Goal: Task Accomplishment & Management: Complete application form

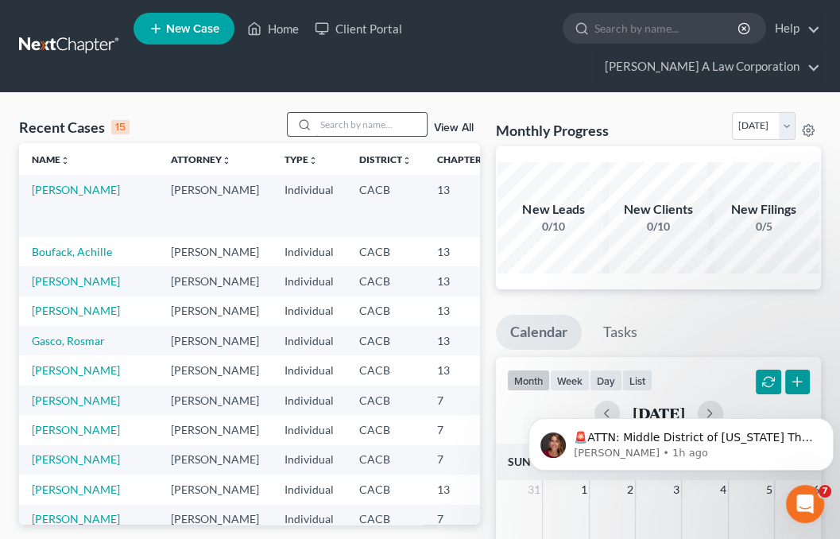
click at [343, 127] on input "search" at bounding box center [371, 124] width 111 height 23
type input "[PERSON_NAME]"
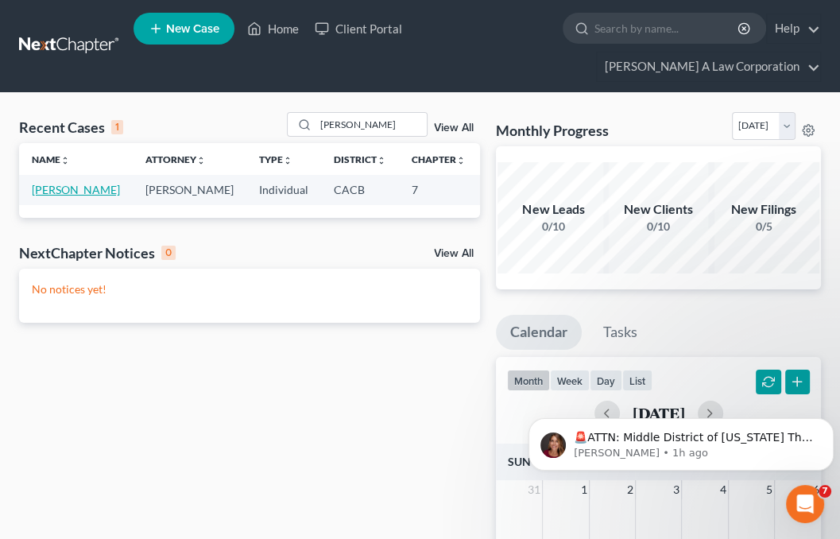
click at [43, 196] on link "[PERSON_NAME]" at bounding box center [76, 190] width 88 height 14
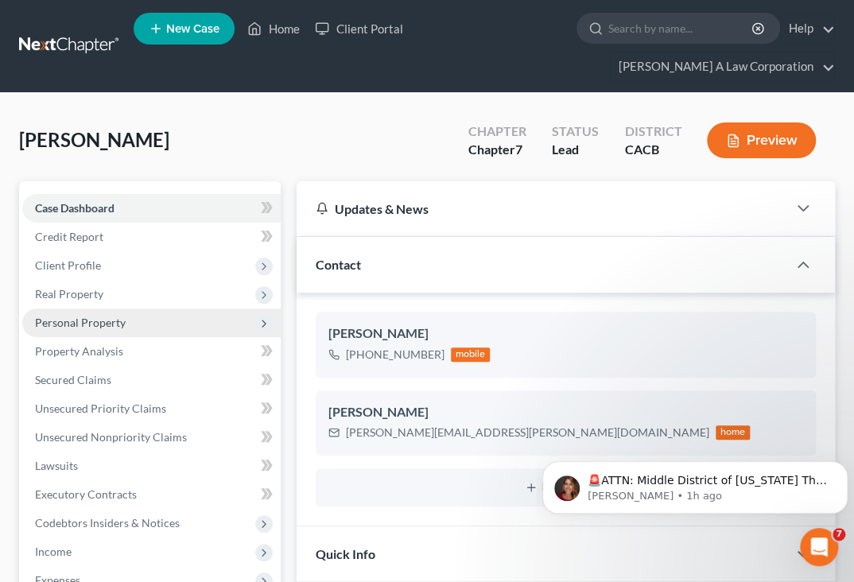
click at [103, 322] on span "Personal Property" at bounding box center [80, 323] width 91 height 14
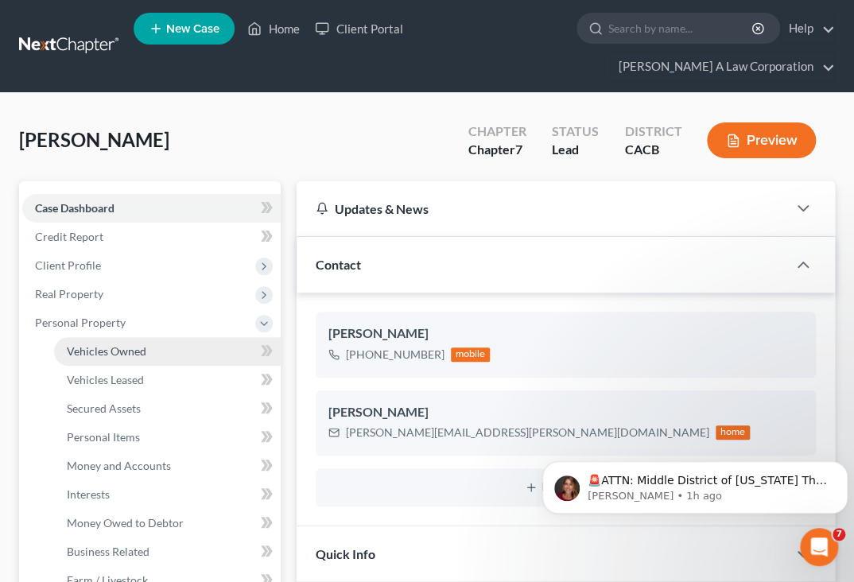
click at [105, 353] on span "Vehicles Owned" at bounding box center [106, 351] width 79 height 14
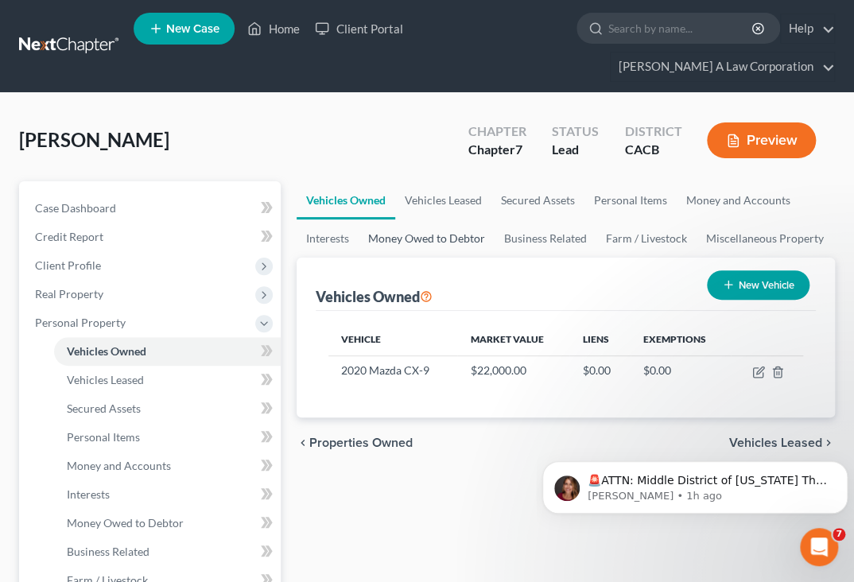
click at [454, 239] on link "Money Owed to Debtor" at bounding box center [426, 238] width 136 height 38
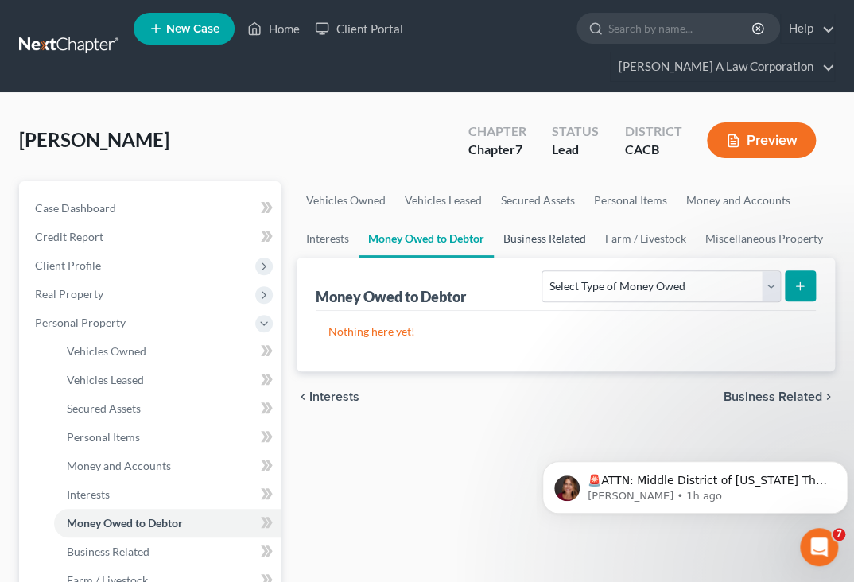
click at [563, 239] on link "Business Related" at bounding box center [545, 238] width 102 height 38
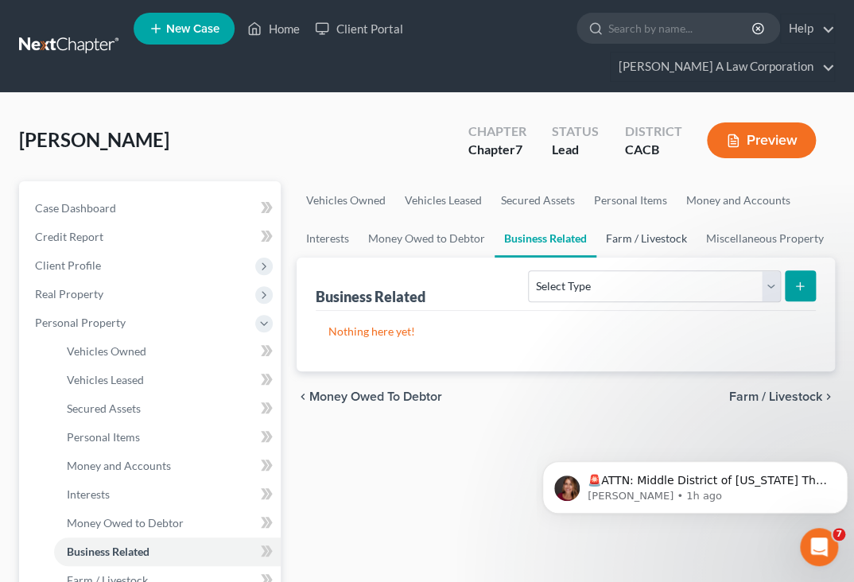
click at [660, 242] on link "Farm / Livestock" at bounding box center [646, 238] width 100 height 38
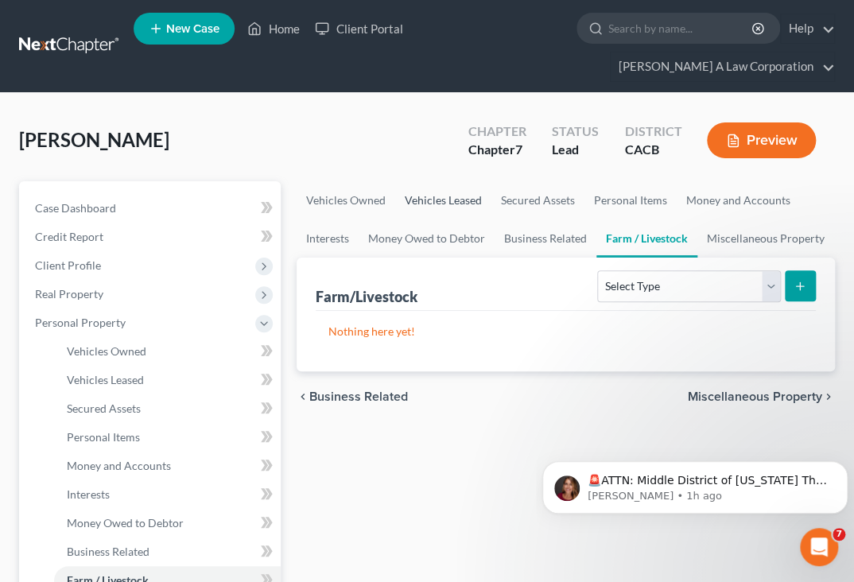
click at [476, 195] on link "Vehicles Leased" at bounding box center [443, 200] width 96 height 38
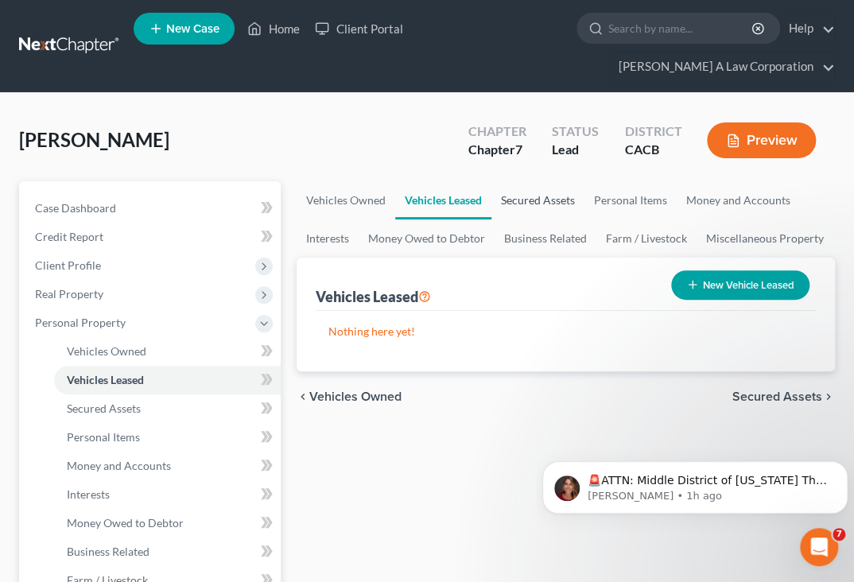
click at [552, 193] on link "Secured Assets" at bounding box center [537, 200] width 93 height 38
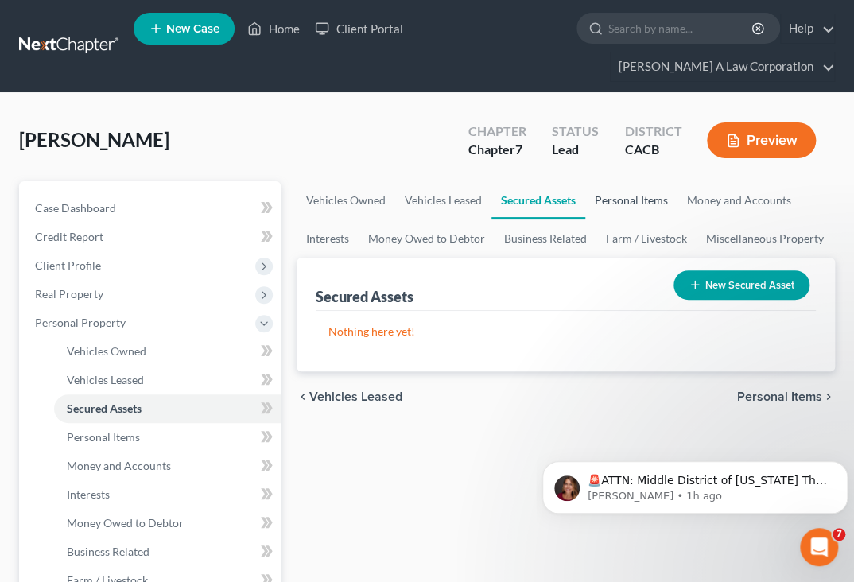
click at [606, 197] on link "Personal Items" at bounding box center [631, 200] width 92 height 38
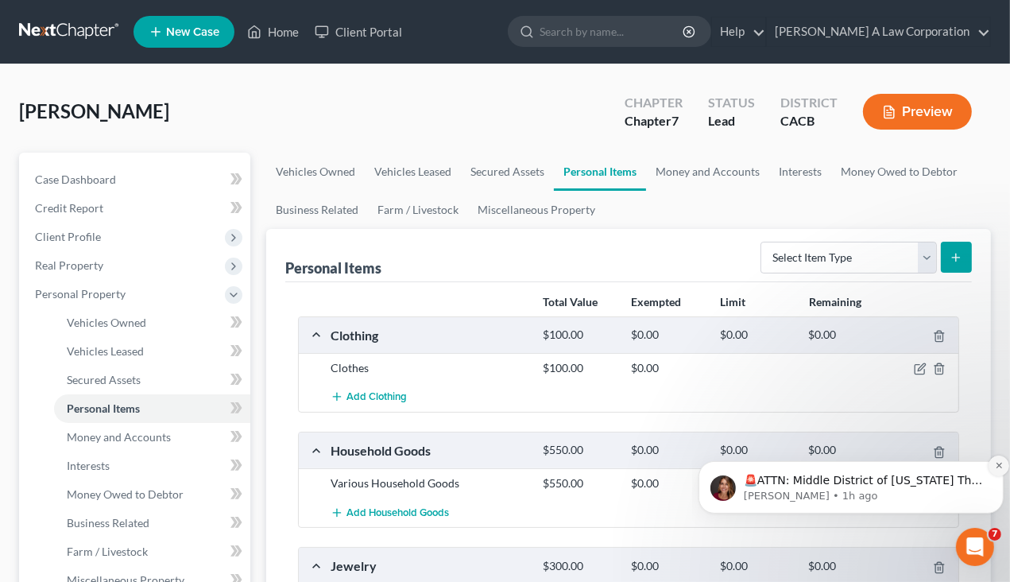
click at [742, 467] on icon "Dismiss notification" at bounding box center [998, 465] width 6 height 6
